Goal: Transaction & Acquisition: Download file/media

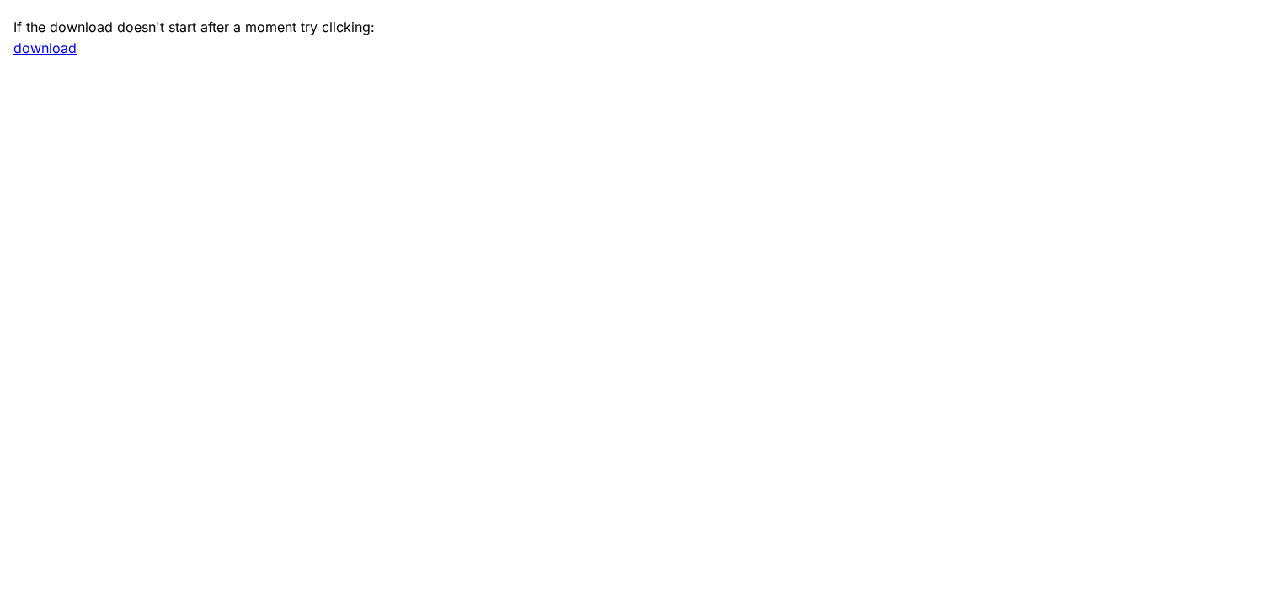
click at [59, 50] on link "download" at bounding box center [44, 48] width 63 height 17
click at [45, 51] on link "download" at bounding box center [44, 48] width 63 height 17
drag, startPoint x: 536, startPoint y: 192, endPoint x: 620, endPoint y: 162, distance: 89.5
click at [536, 192] on main "If the download doesn't start after a moment try clicking: download" at bounding box center [643, 298] width 1287 height 596
click at [51, 51] on link "download" at bounding box center [44, 48] width 63 height 17
